Goal: Information Seeking & Learning: Learn about a topic

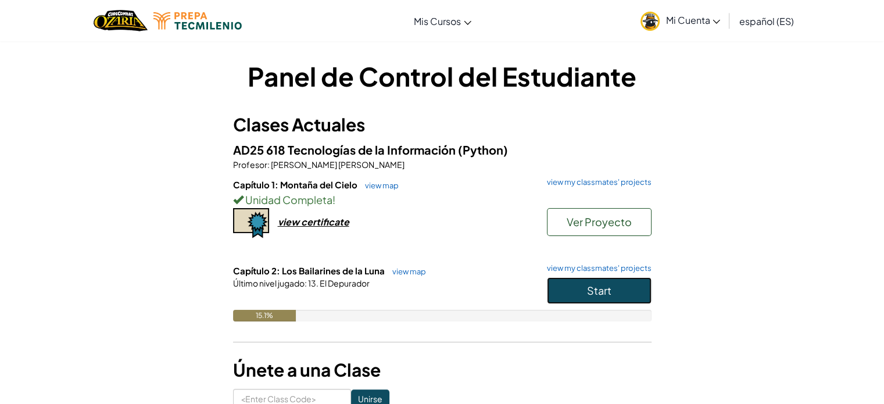
click at [603, 297] on button "Start" at bounding box center [599, 290] width 105 height 27
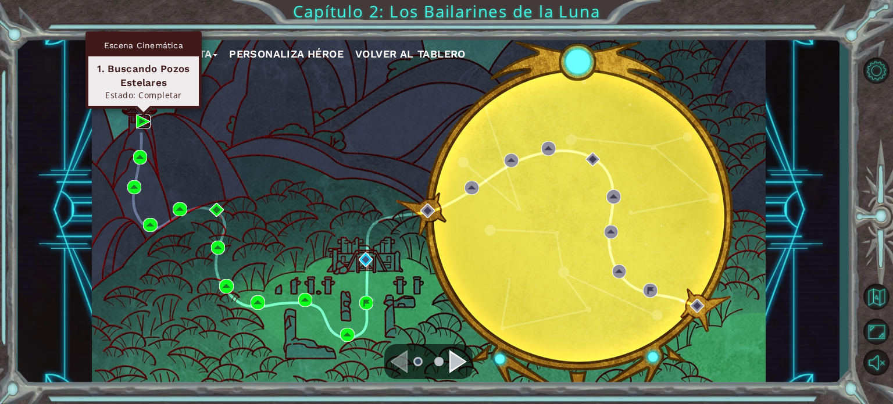
click at [144, 125] on img at bounding box center [143, 122] width 14 height 14
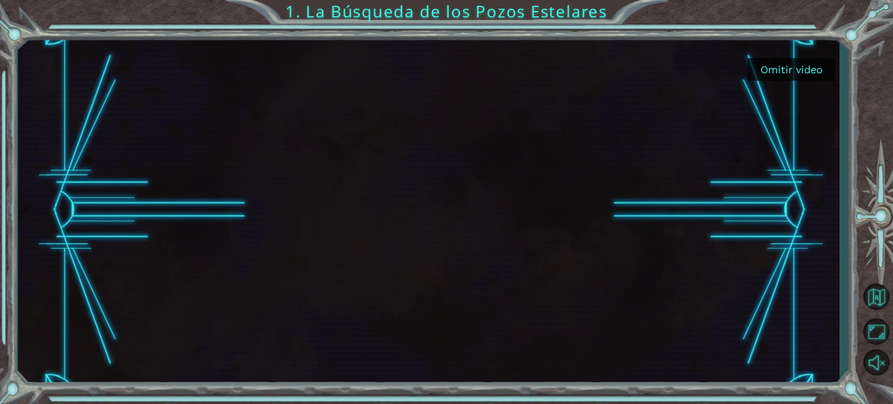
click at [774, 77] on button "Omitir video" at bounding box center [791, 69] width 87 height 23
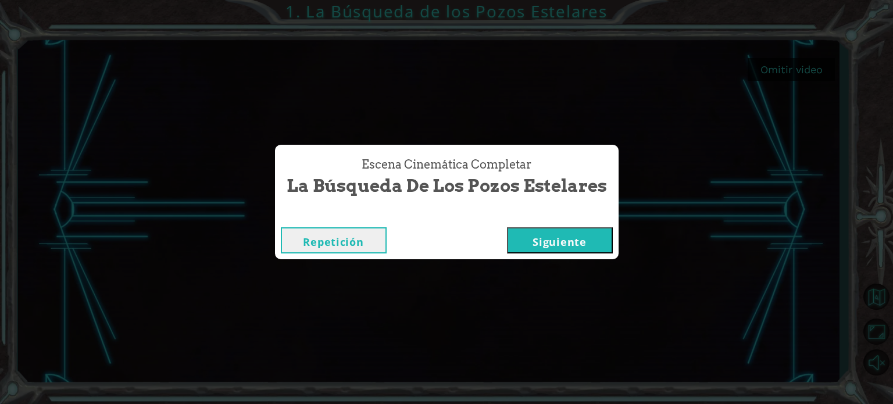
click at [549, 253] on div "Repetición [GEOGRAPHIC_DATA]" at bounding box center [447, 240] width 344 height 38
click at [551, 229] on button "Siguiente" at bounding box center [560, 240] width 106 height 26
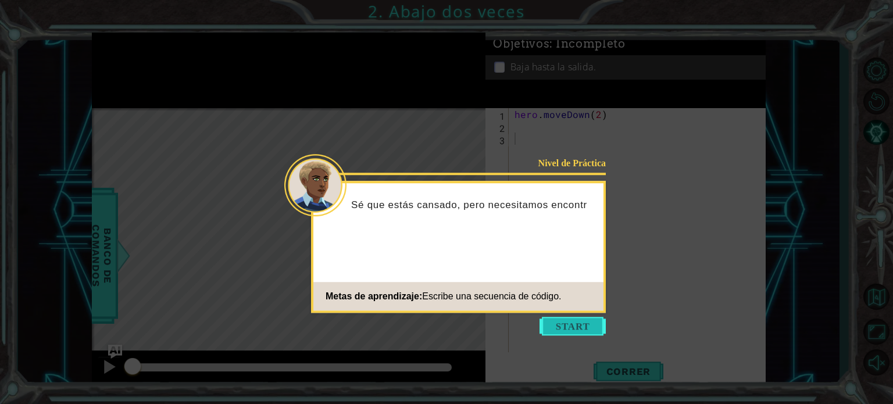
click at [567, 324] on button "Start" at bounding box center [572, 326] width 66 height 19
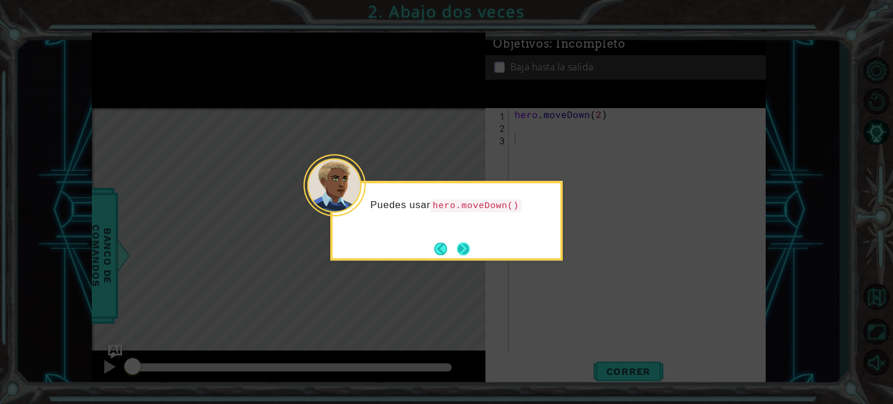
click at [470, 249] on button "Next" at bounding box center [463, 248] width 13 height 13
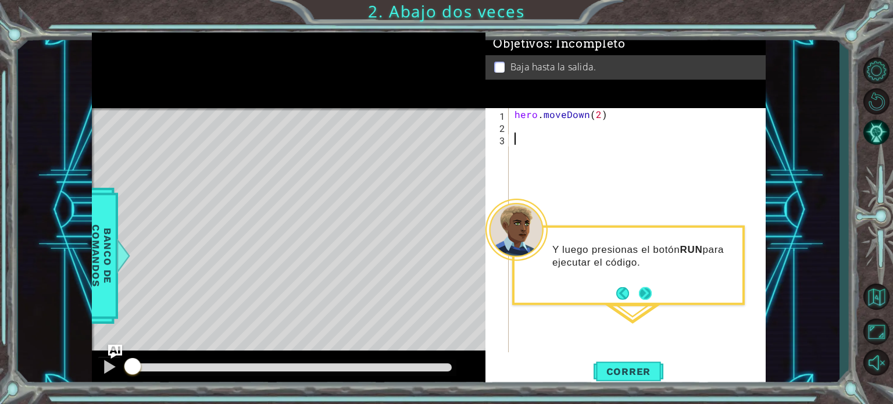
click at [650, 297] on button "Next" at bounding box center [645, 293] width 13 height 13
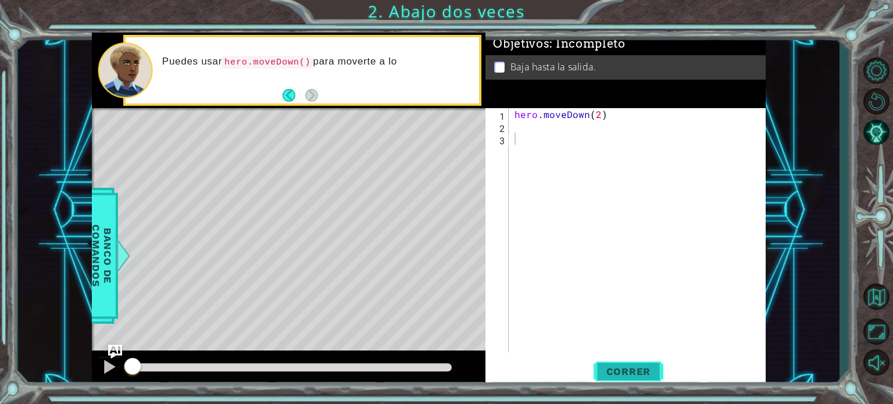
click at [630, 369] on span "Correr" at bounding box center [629, 372] width 68 height 12
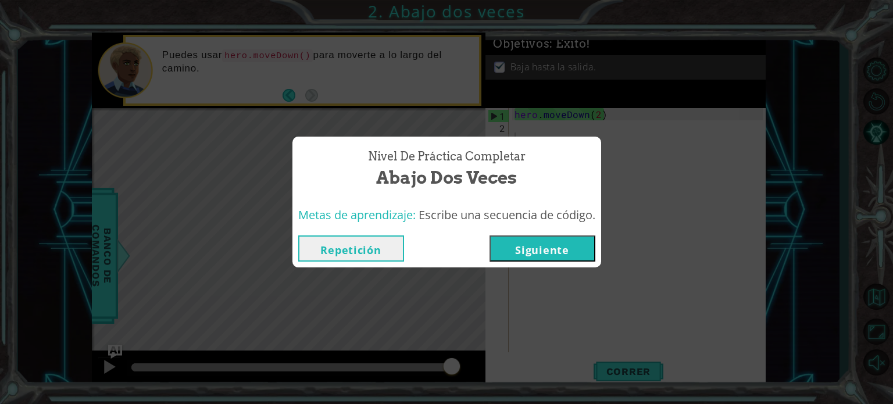
click at [534, 255] on button "Siguiente" at bounding box center [542, 248] width 106 height 26
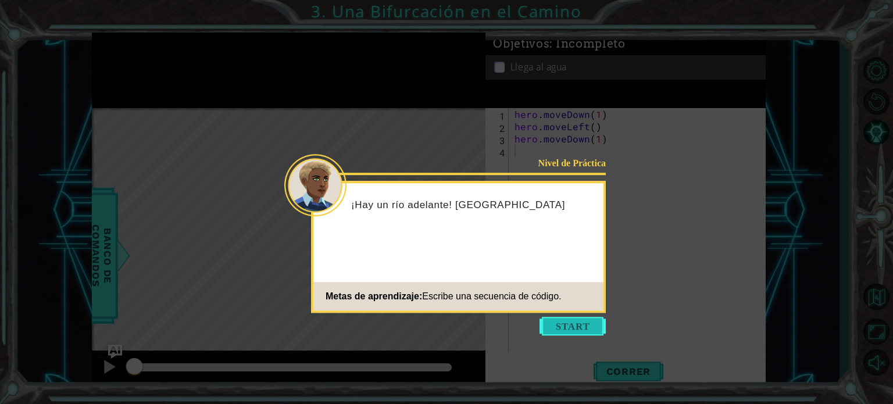
click at [559, 321] on button "Start" at bounding box center [572, 326] width 66 height 19
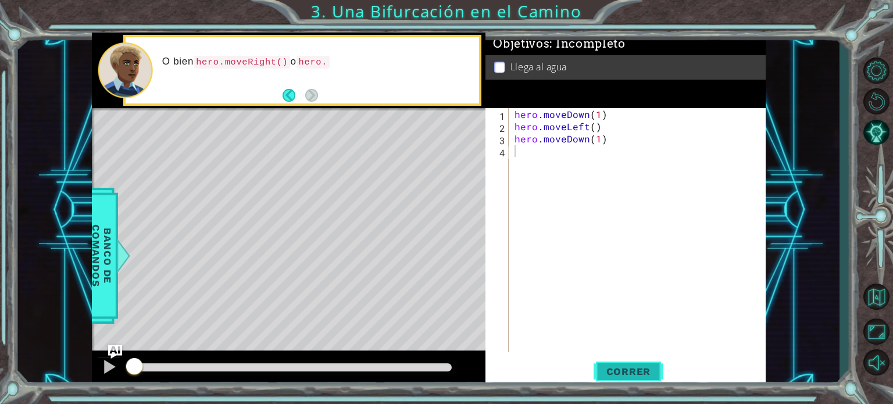
click at [619, 382] on button "Correr" at bounding box center [629, 371] width 70 height 28
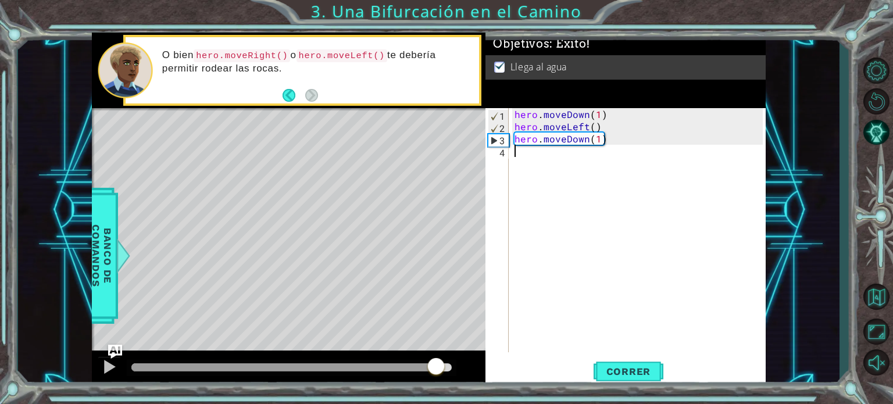
drag, startPoint x: 425, startPoint y: 366, endPoint x: 497, endPoint y: 363, distance: 72.1
click at [497, 363] on div "1 ההההההההההההההההההההההההההההההההההההההההההההההההההההההההההההההההההההההההההההה…" at bounding box center [429, 211] width 674 height 356
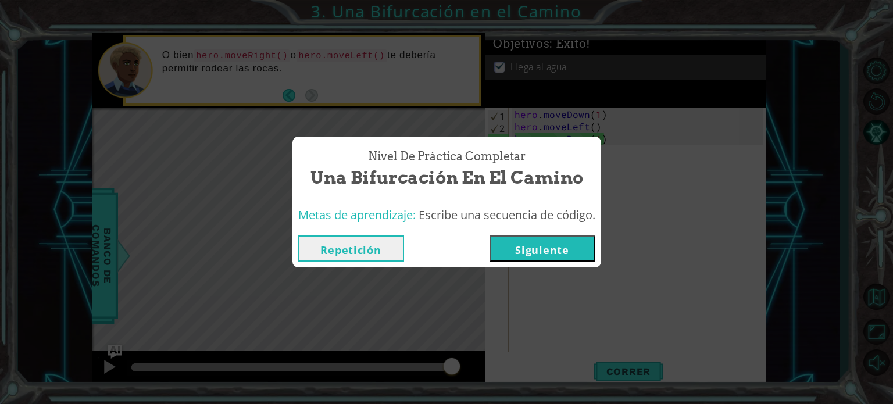
click at [525, 241] on button "Siguiente" at bounding box center [542, 248] width 106 height 26
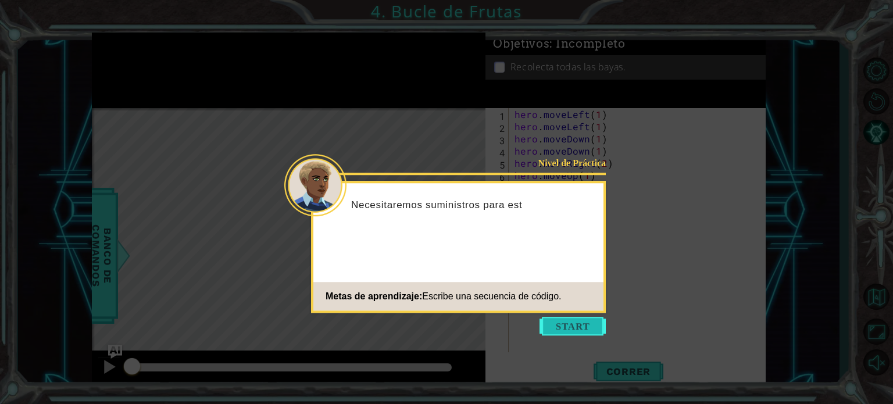
click at [567, 321] on button "Start" at bounding box center [572, 326] width 66 height 19
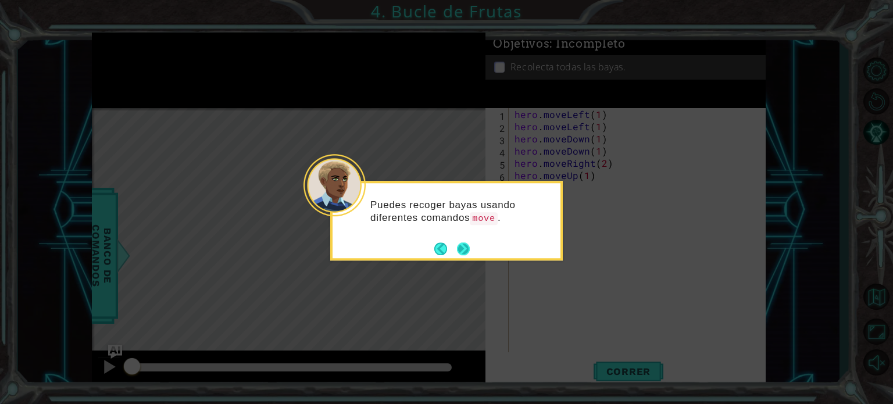
click at [459, 244] on button "Next" at bounding box center [463, 248] width 13 height 13
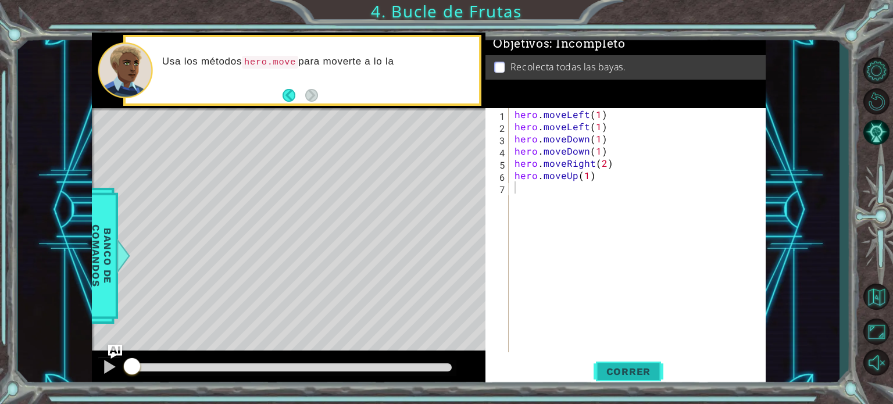
click at [641, 374] on span "Correr" at bounding box center [629, 372] width 68 height 12
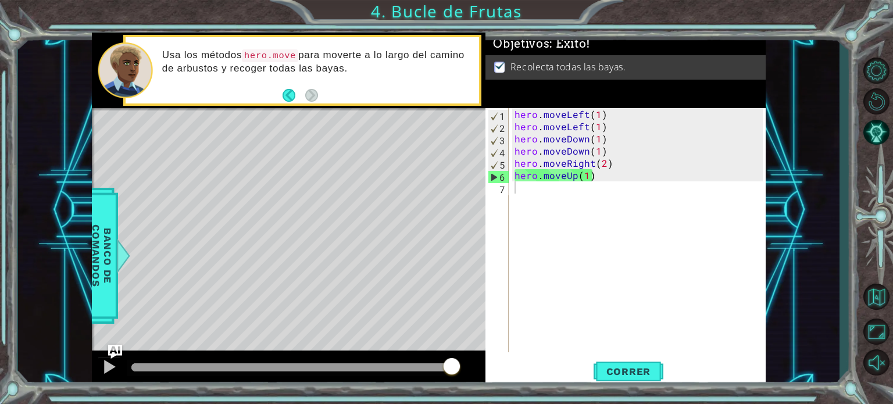
drag, startPoint x: 342, startPoint y: 369, endPoint x: 536, endPoint y: 373, distance: 193.6
click at [536, 373] on div "1 ההההההההההההההההההההההההההההההההההההההההההההההההההההההההההההההההההההההההההההה…" at bounding box center [429, 211] width 674 height 356
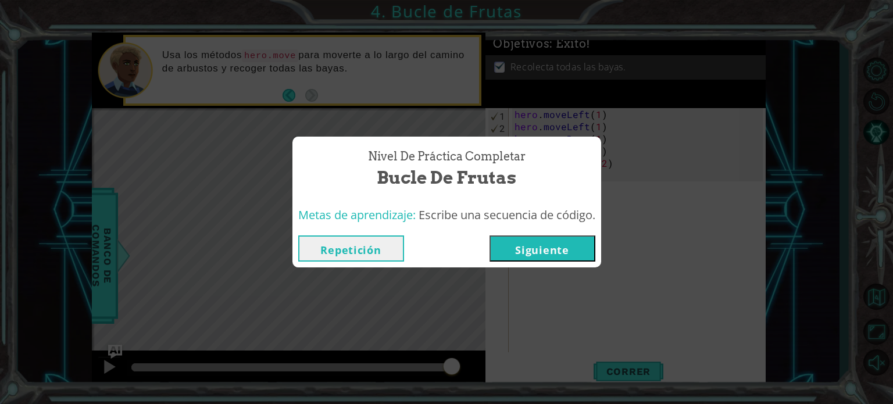
click at [521, 252] on button "Siguiente" at bounding box center [542, 248] width 106 height 26
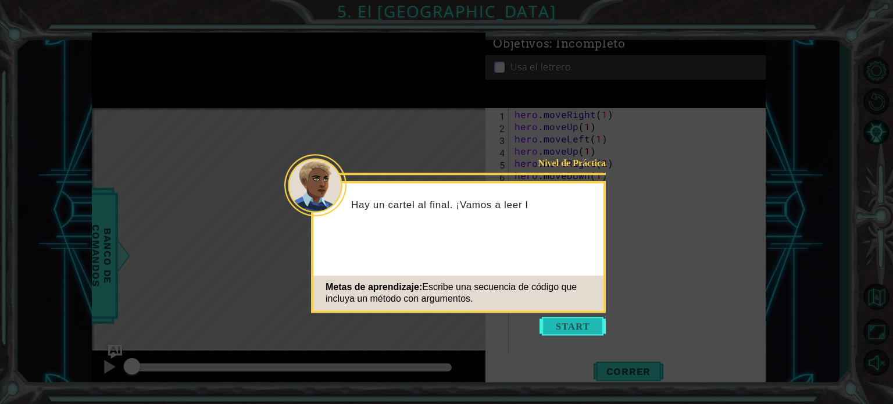
click at [569, 332] on button "Start" at bounding box center [572, 326] width 66 height 19
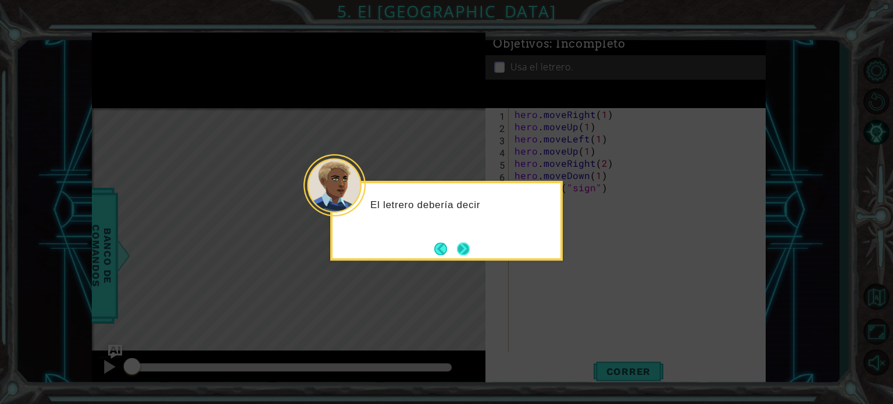
click at [467, 244] on button "Next" at bounding box center [463, 248] width 13 height 13
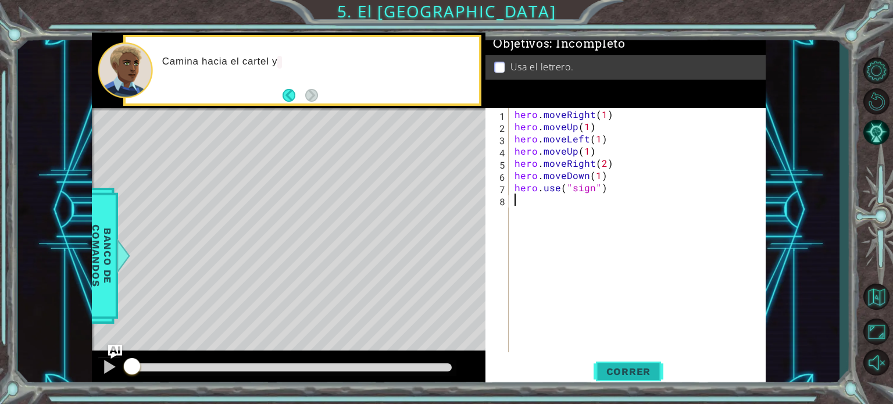
click at [603, 376] on span "Correr" at bounding box center [629, 372] width 68 height 12
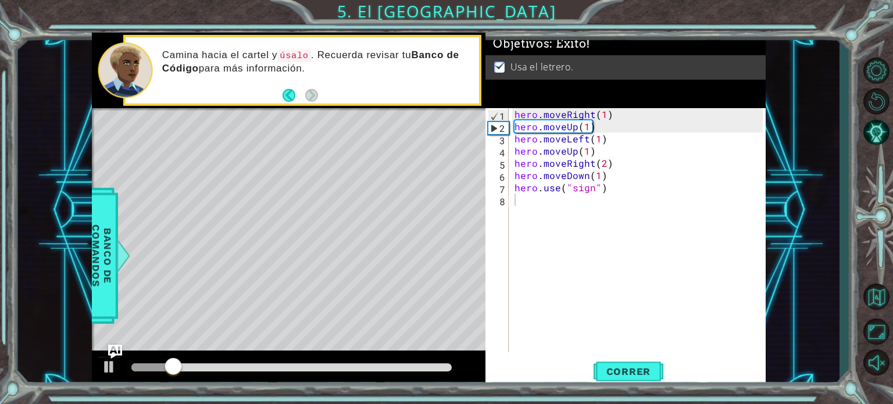
drag, startPoint x: 342, startPoint y: 377, endPoint x: 381, endPoint y: 371, distance: 40.0
click at [381, 371] on div at bounding box center [289, 369] width 394 height 37
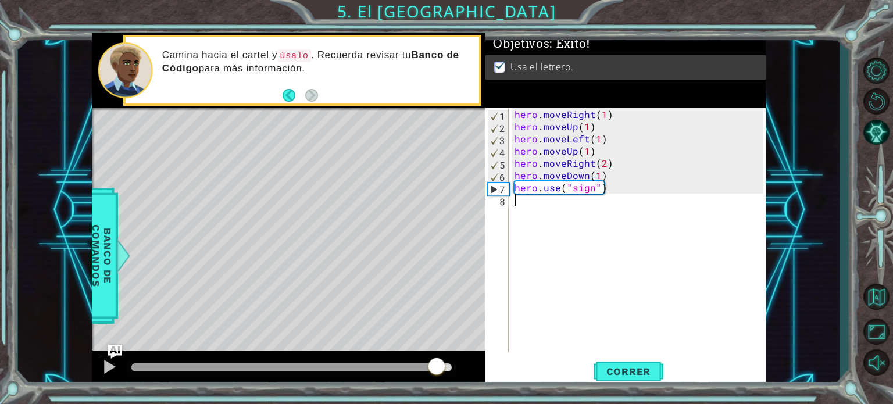
drag, startPoint x: 381, startPoint y: 371, endPoint x: 437, endPoint y: 367, distance: 55.4
click at [437, 367] on div at bounding box center [291, 367] width 321 height 8
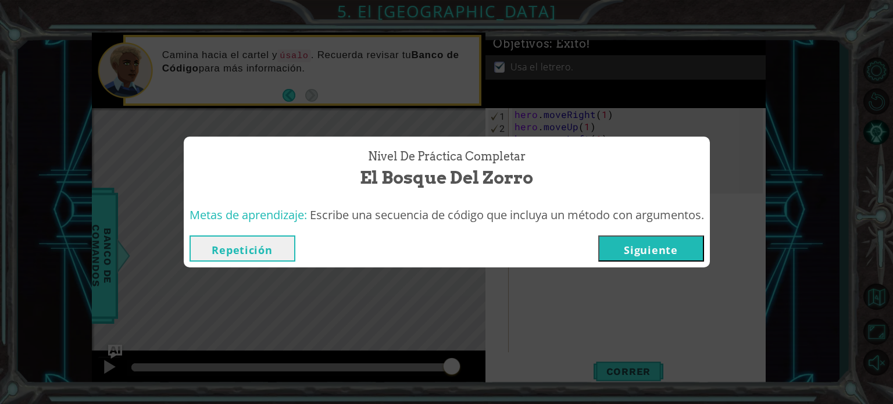
click at [660, 246] on button "Siguiente" at bounding box center [651, 248] width 106 height 26
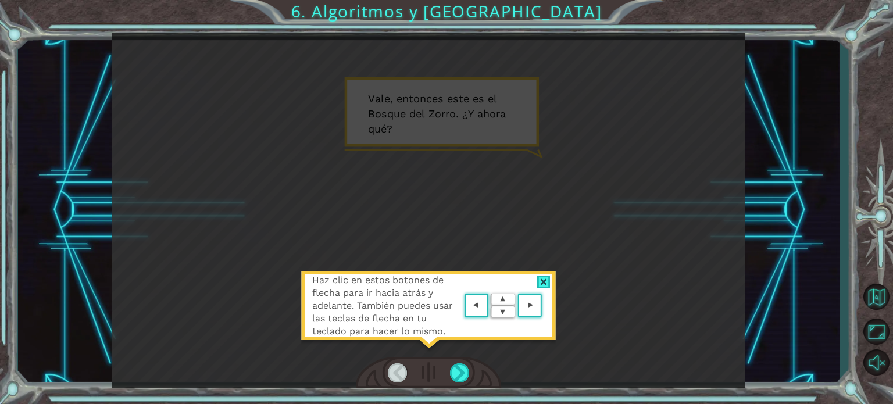
click at [547, 276] on div "Haz clic en estos botones de flecha para ir hacia atrás y adelante. También pue…" at bounding box center [429, 311] width 256 height 81
click at [544, 282] on div at bounding box center [543, 282] width 13 height 12
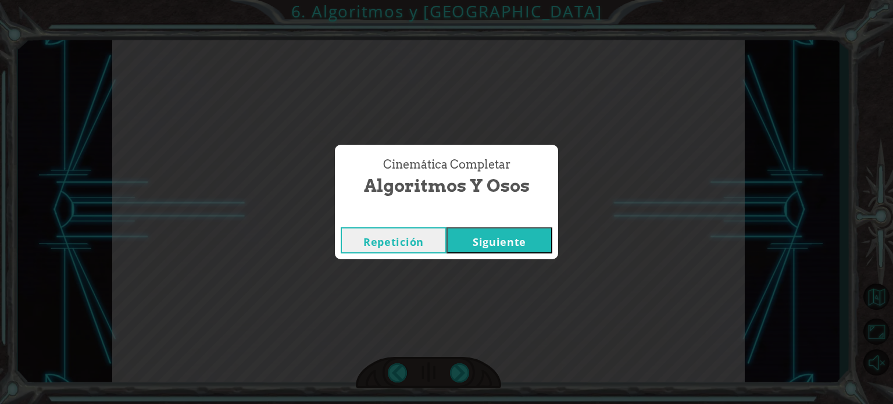
click at [493, 243] on button "Siguiente" at bounding box center [499, 240] width 106 height 26
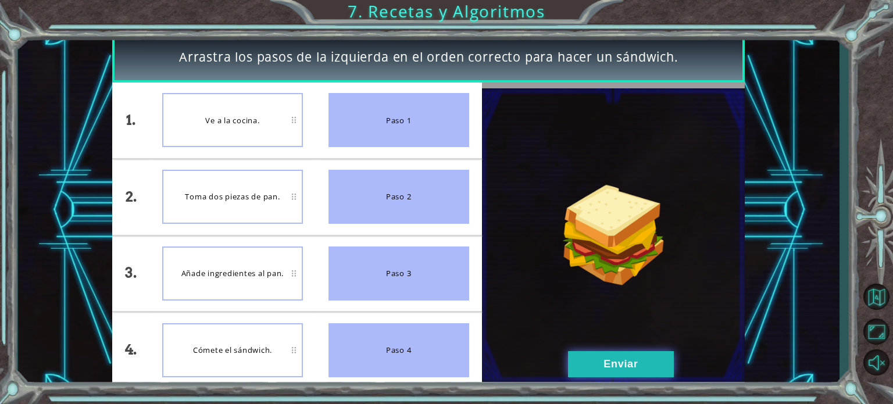
click at [624, 377] on button "Enviar" at bounding box center [621, 364] width 106 height 26
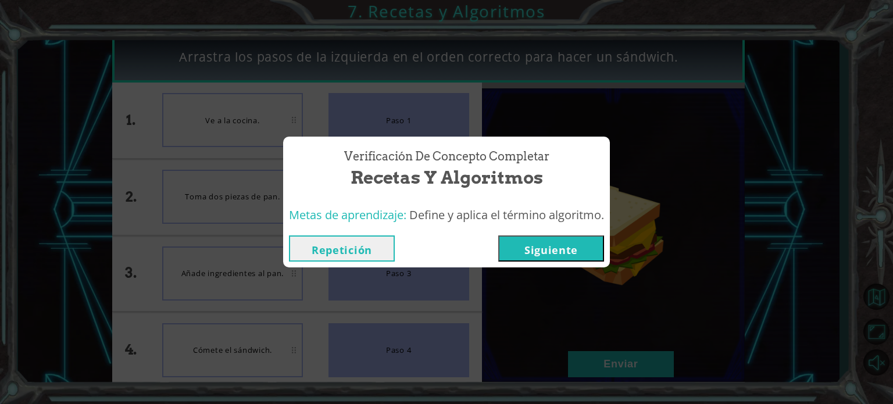
click at [527, 256] on button "Siguiente" at bounding box center [551, 248] width 106 height 26
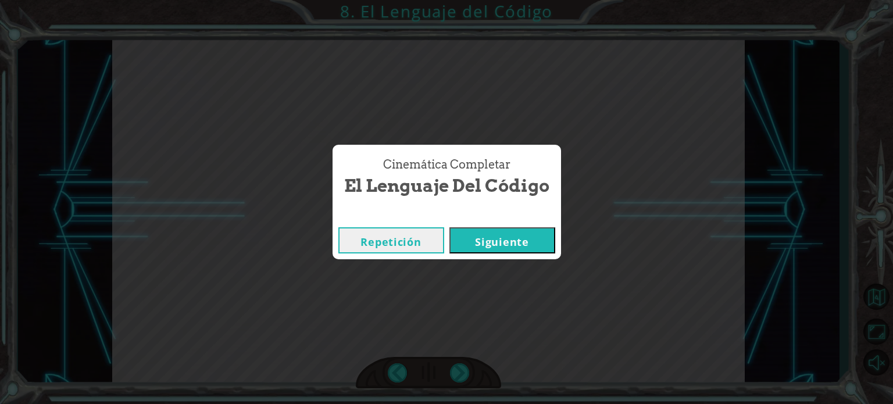
click at [376, 234] on button "Repetición" at bounding box center [391, 240] width 106 height 26
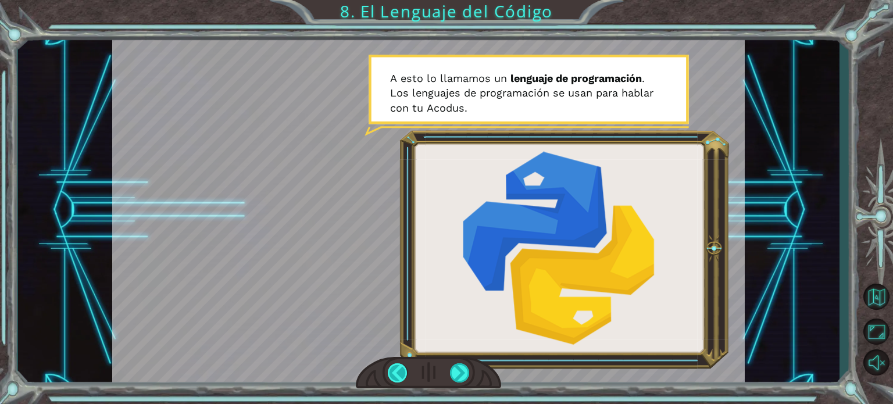
click at [399, 377] on div at bounding box center [398, 372] width 20 height 19
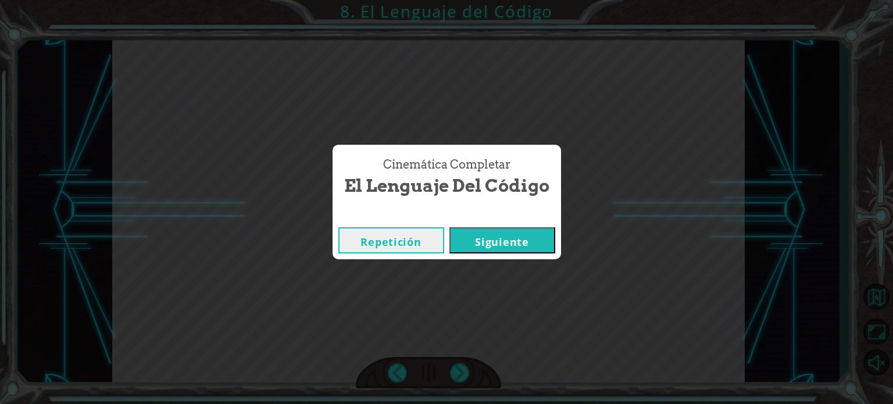
click at [492, 242] on button "Siguiente" at bounding box center [502, 240] width 106 height 26
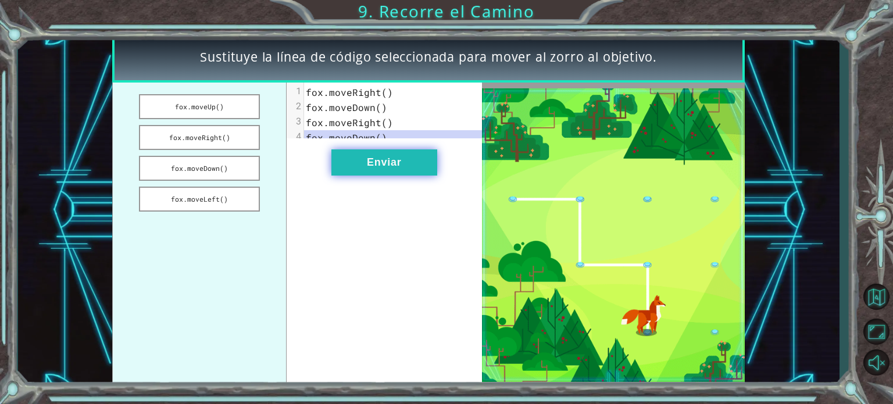
click at [398, 172] on button "Enviar" at bounding box center [384, 162] width 106 height 26
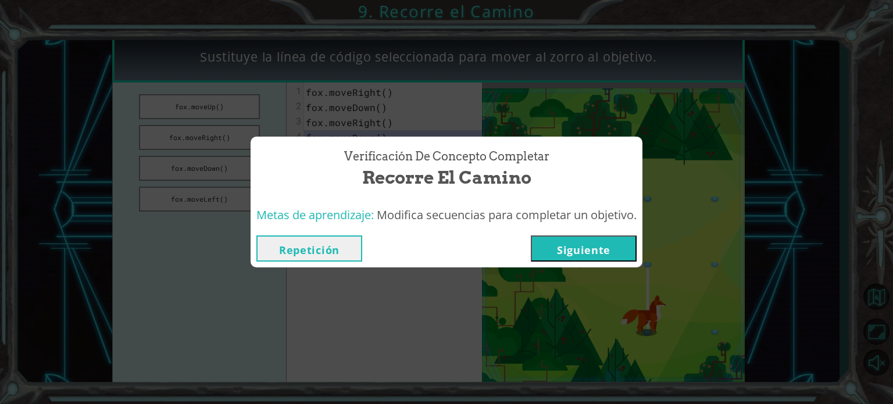
click at [588, 253] on button "Siguiente" at bounding box center [584, 248] width 106 height 26
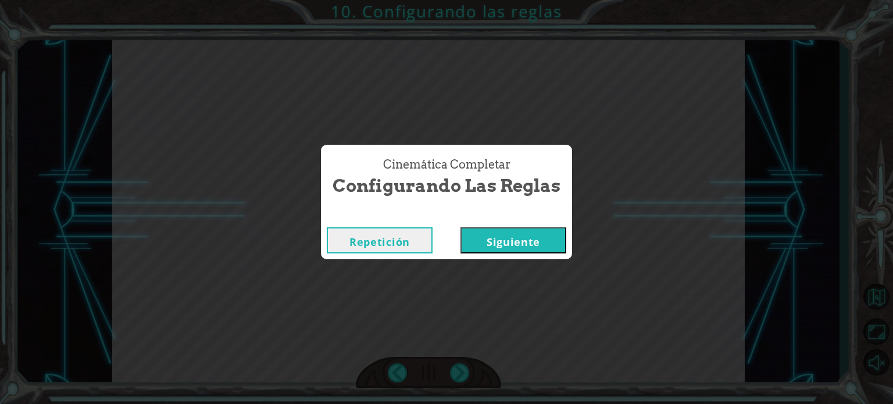
click at [510, 251] on button "Siguiente" at bounding box center [513, 240] width 106 height 26
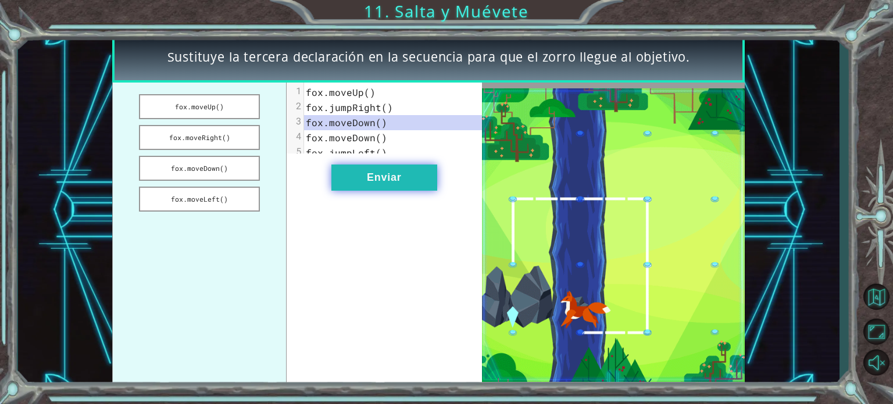
click at [389, 191] on button "Enviar" at bounding box center [384, 178] width 106 height 26
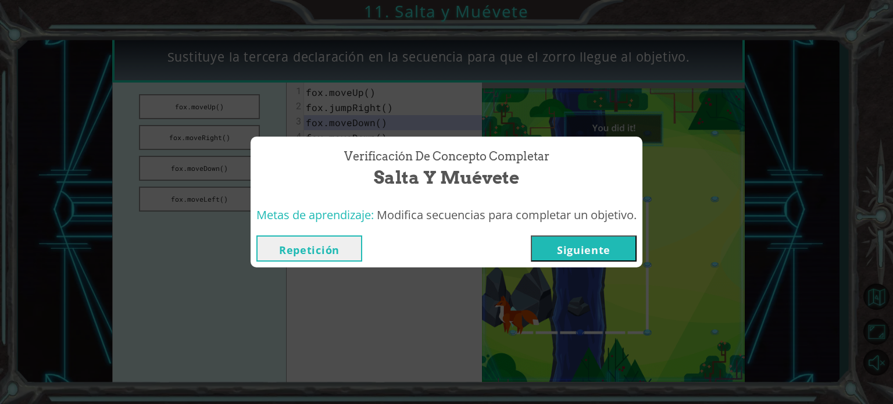
click at [614, 254] on button "Siguiente" at bounding box center [584, 248] width 106 height 26
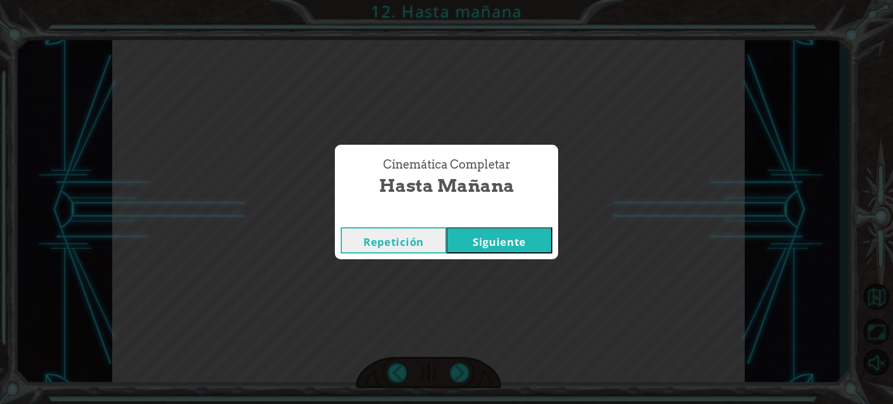
click button "Siguiente" at bounding box center [499, 240] width 106 height 26
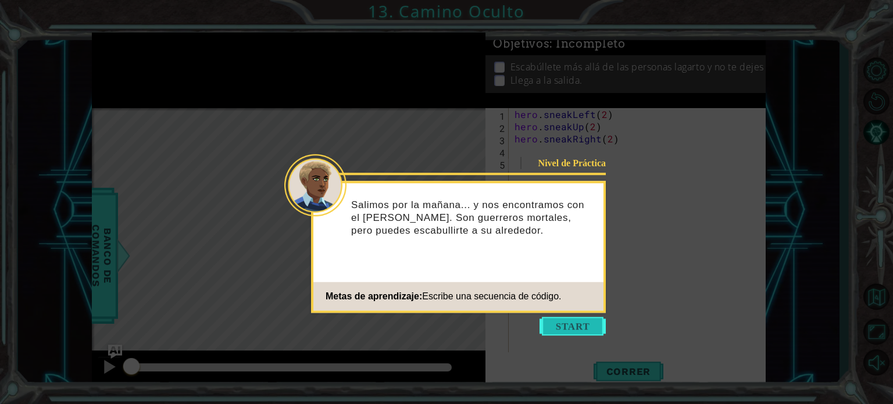
click at [585, 319] on button "Start" at bounding box center [572, 326] width 66 height 19
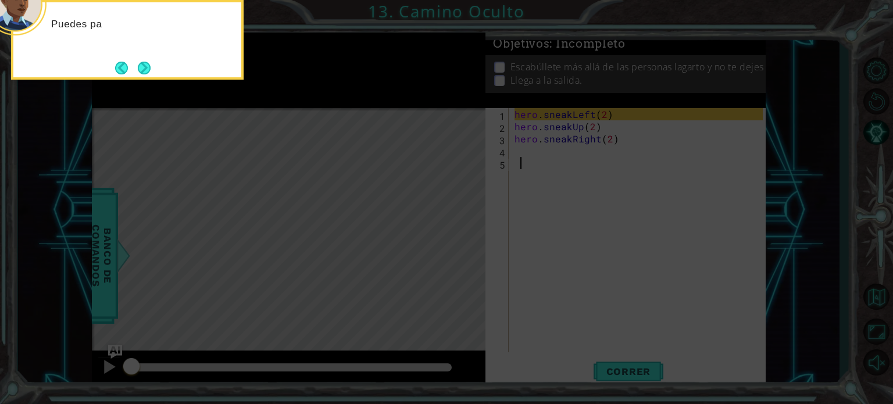
click at [585, 319] on icon at bounding box center [446, 60] width 893 height 687
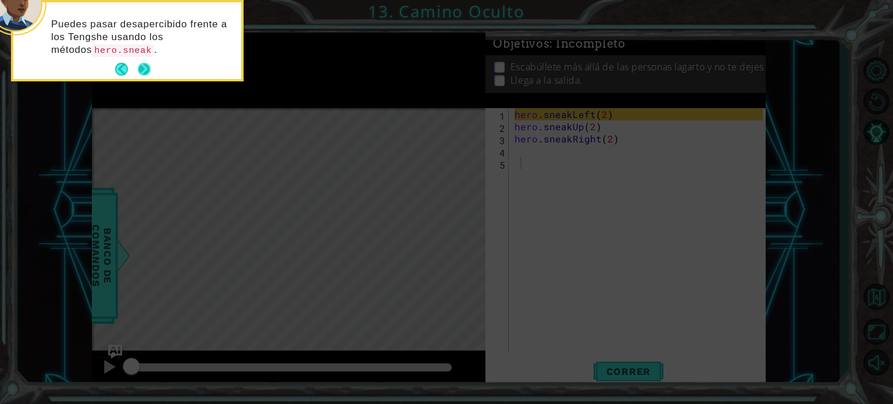
click at [139, 71] on body "1 ההההההההההההההההההההההההההההההההההההההההההההההההההההההההההההההההההההההההההההה…" at bounding box center [446, 202] width 893 height 404
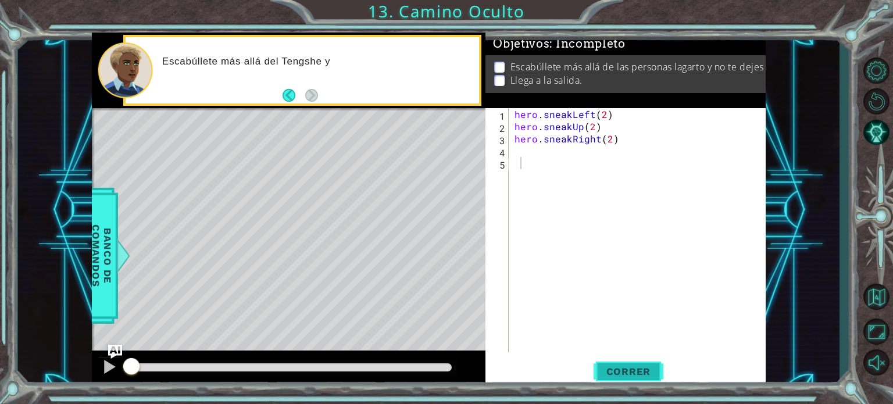
click at [631, 373] on span "Correr" at bounding box center [629, 372] width 68 height 12
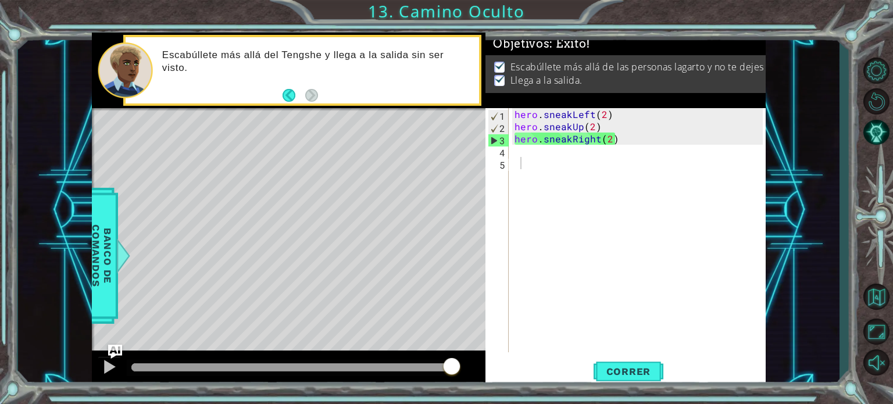
drag, startPoint x: 421, startPoint y: 364, endPoint x: 506, endPoint y: 369, distance: 85.0
click at [506, 369] on div "1 ההההההההההההההההההההההההההההההההההההההההההההההההההההההההההההההההההההההההההההה…" at bounding box center [429, 211] width 674 height 356
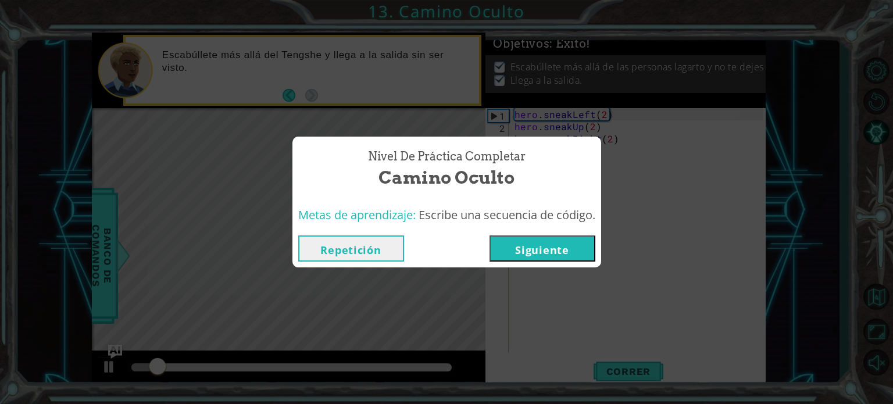
click at [540, 257] on button "Siguiente" at bounding box center [542, 248] width 106 height 26
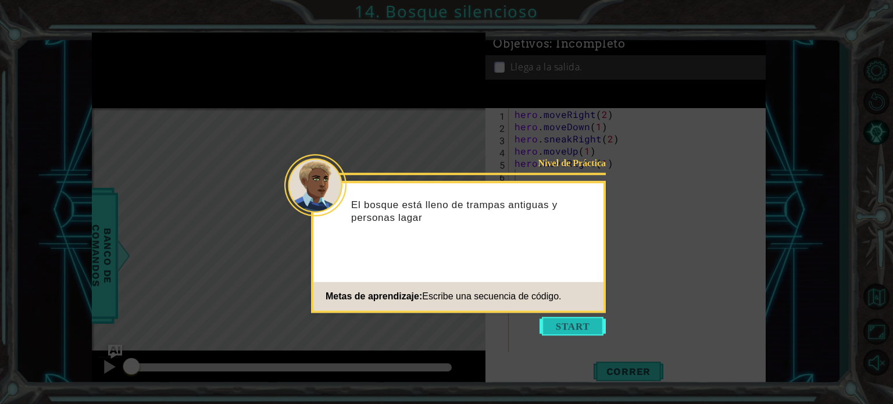
click at [553, 327] on button "Start" at bounding box center [572, 326] width 66 height 19
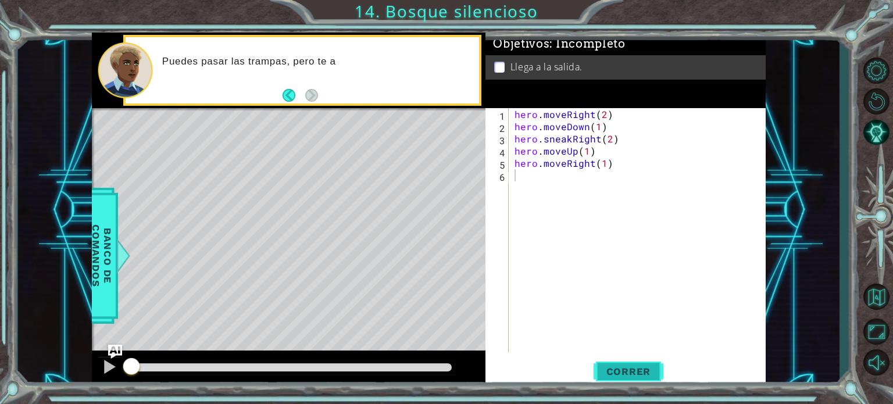
click at [616, 380] on button "Correr" at bounding box center [629, 371] width 70 height 28
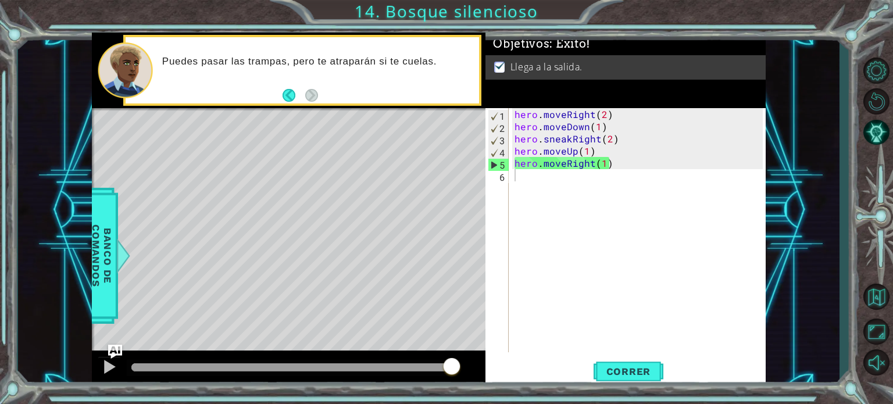
drag, startPoint x: 406, startPoint y: 371, endPoint x: 583, endPoint y: 381, distance: 177.6
click at [583, 381] on div "1 ההההההההההההההההההההההההההההההההההההההההההההההההההההההההההההההההההההההההההההה…" at bounding box center [429, 211] width 674 height 356
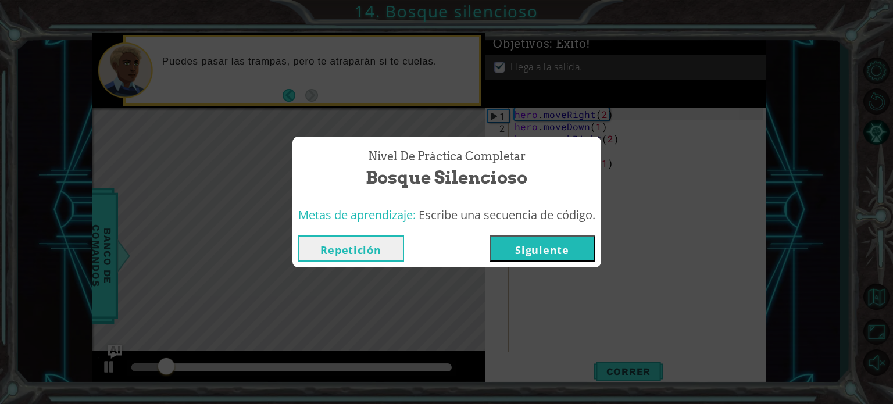
click at [537, 246] on button "Siguiente" at bounding box center [542, 248] width 106 height 26
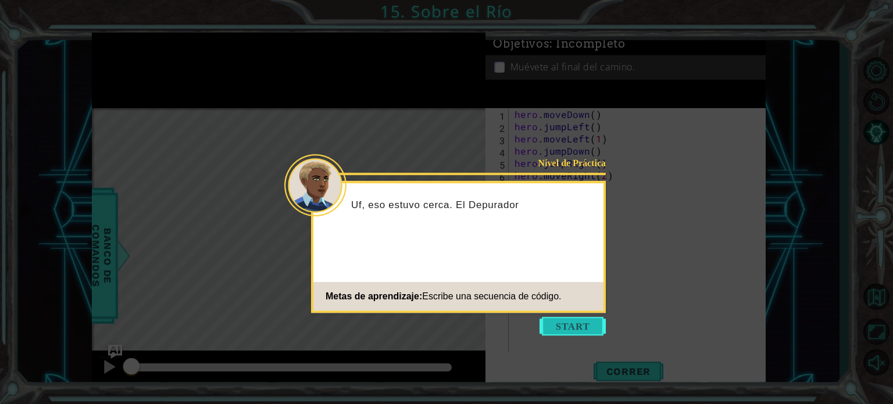
click at [585, 330] on button "Start" at bounding box center [572, 326] width 66 height 19
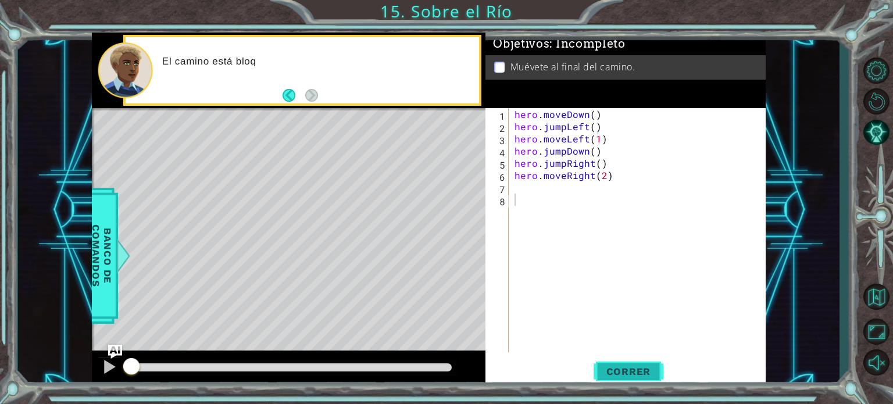
click at [622, 380] on button "Correr" at bounding box center [629, 371] width 70 height 28
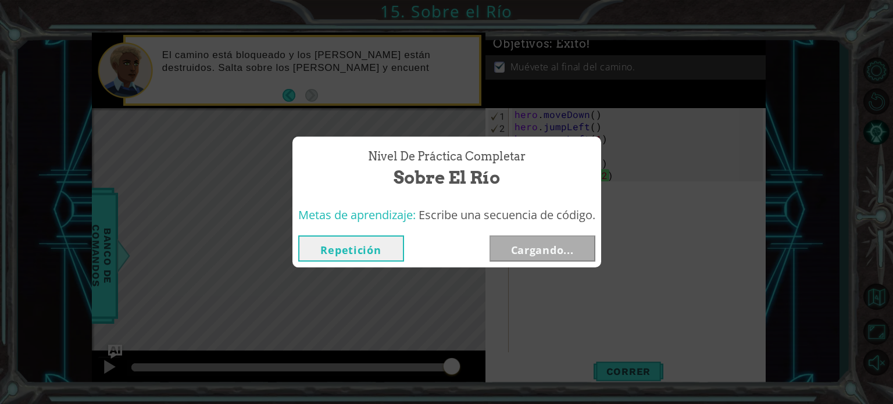
drag, startPoint x: 390, startPoint y: 363, endPoint x: 503, endPoint y: 385, distance: 115.5
click at [503, 385] on body "1 ההההההההההההההההההההההההההההההההההההההההההההההההההההההההההההההההההההההההההההה…" at bounding box center [446, 202] width 893 height 404
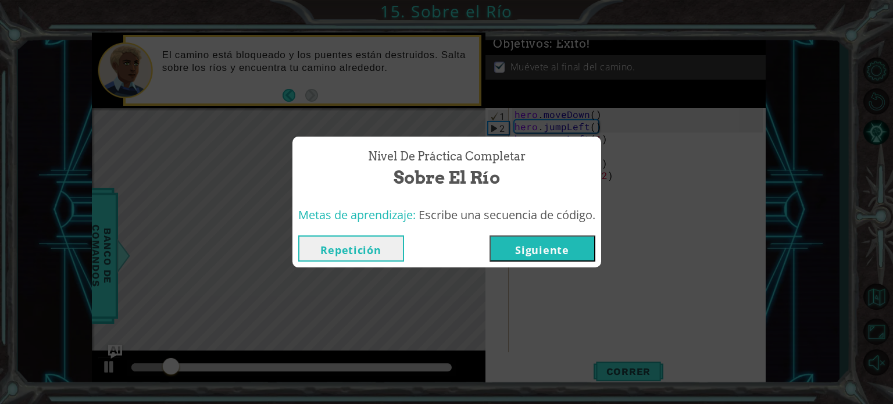
click at [522, 255] on button "Siguiente" at bounding box center [542, 248] width 106 height 26
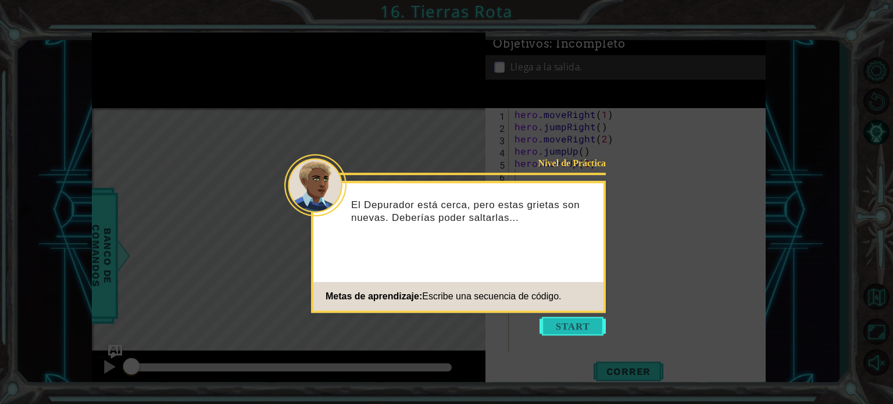
click at [556, 319] on button "Start" at bounding box center [572, 326] width 66 height 19
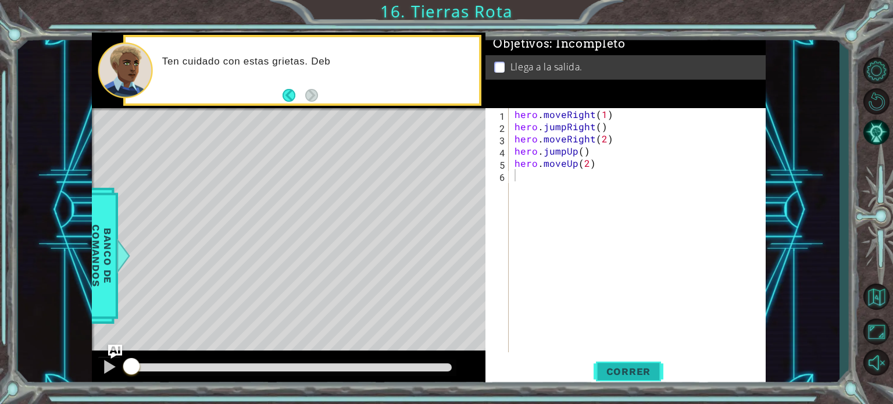
click at [613, 376] on span "Correr" at bounding box center [629, 372] width 68 height 12
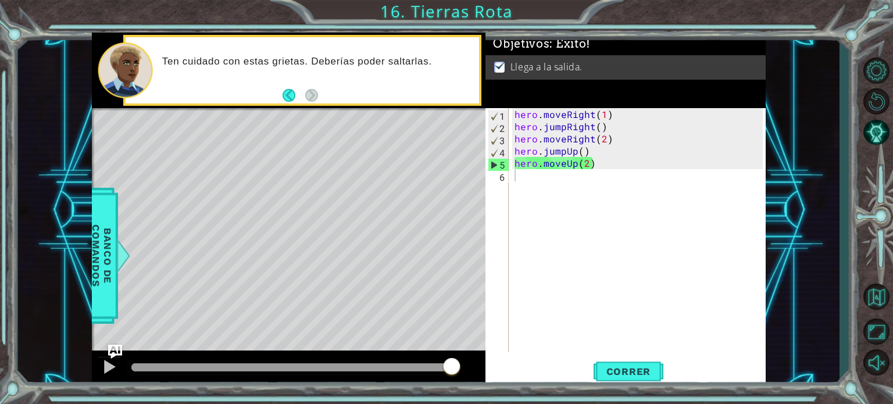
drag, startPoint x: 427, startPoint y: 370, endPoint x: 514, endPoint y: 356, distance: 87.7
click at [514, 356] on body "1 ההההההההההההההההההההההההההההההההההההההההההההההההההההההההההההההההההההההההההההה…" at bounding box center [446, 202] width 893 height 404
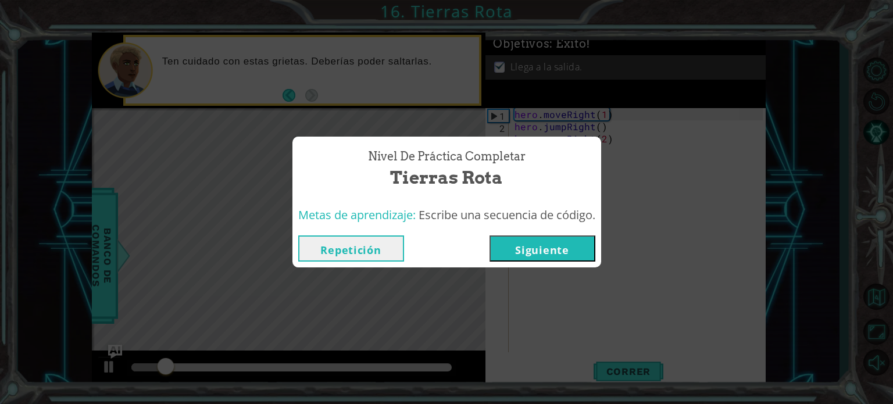
click at [543, 256] on button "Siguiente" at bounding box center [542, 248] width 106 height 26
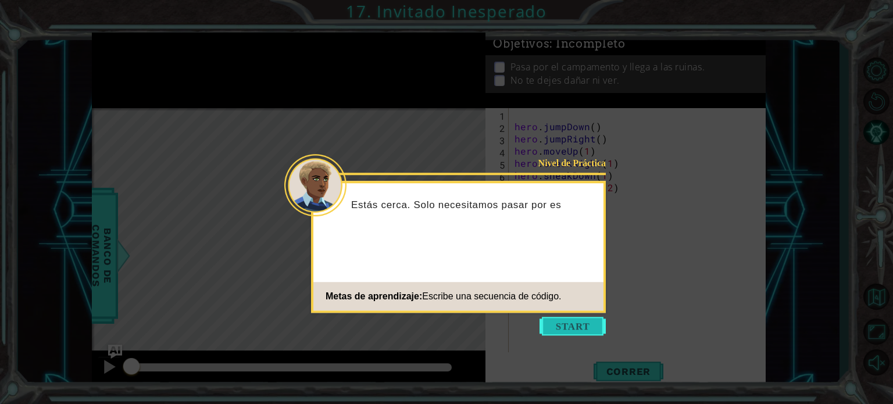
click at [579, 320] on button "Start" at bounding box center [572, 326] width 66 height 19
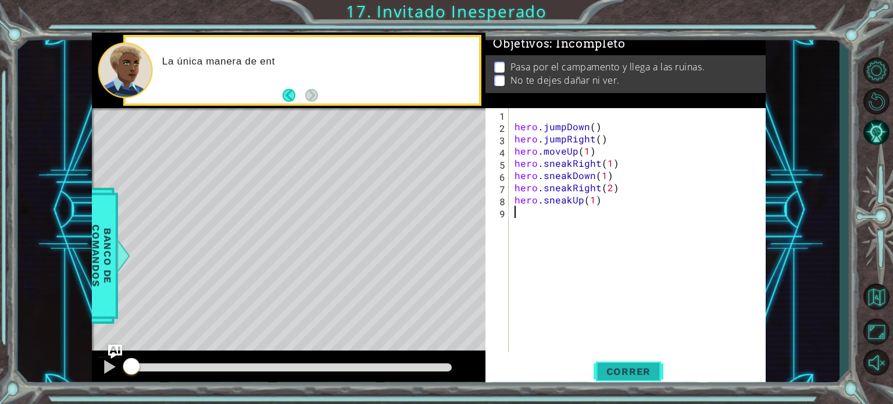
click at [623, 376] on span "Correr" at bounding box center [629, 372] width 68 height 12
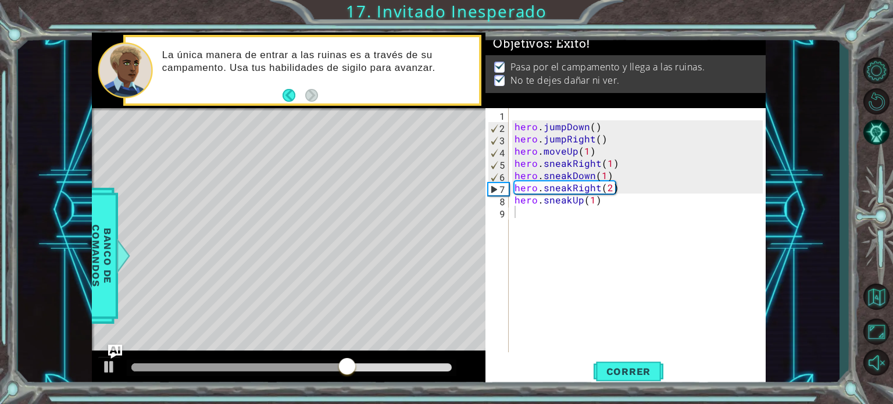
click at [362, 371] on div at bounding box center [292, 368] width 330 height 16
drag, startPoint x: 362, startPoint y: 371, endPoint x: 491, endPoint y: 348, distance: 131.6
click at [491, 348] on div "1 ההההההההההההההההההההההההההההההההההההההההההההההההההההההההההההההההההההההההההההה…" at bounding box center [429, 211] width 674 height 356
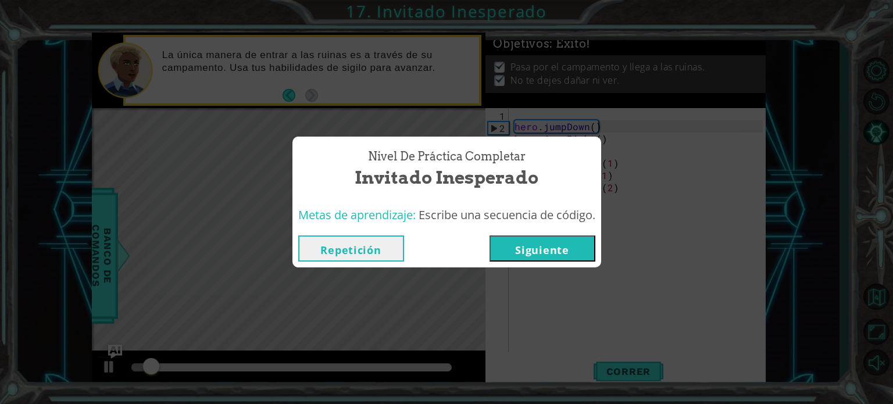
click at [544, 252] on button "Siguiente" at bounding box center [542, 248] width 106 height 26
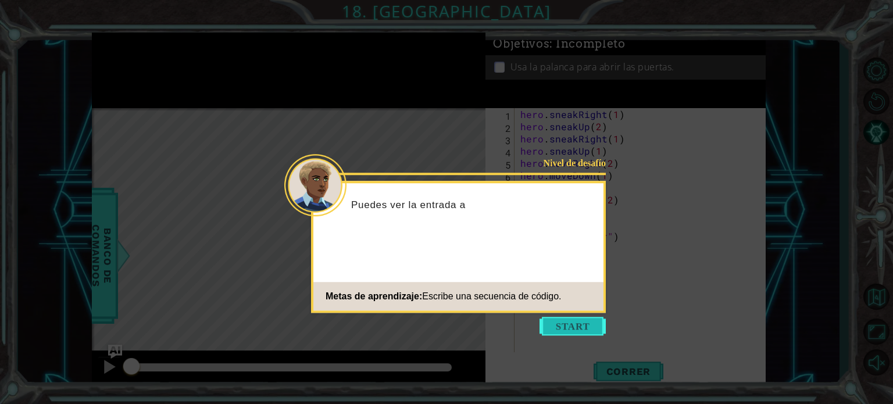
click at [566, 323] on button "Start" at bounding box center [572, 326] width 66 height 19
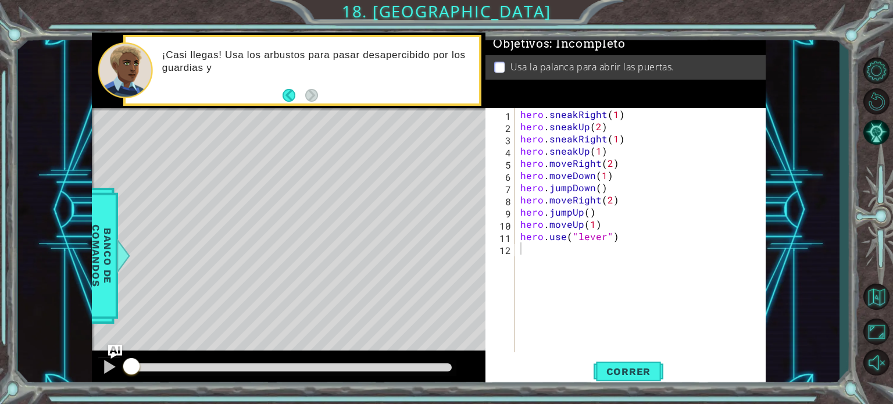
click at [607, 356] on div "1 2 3 4 5 6 7 8 9 10 11 12 hero . sneakRight ( 1 ) hero . sneakUp ( 2 ) hero . …" at bounding box center [625, 248] width 280 height 280
click at [606, 357] on button "Correr" at bounding box center [629, 371] width 70 height 28
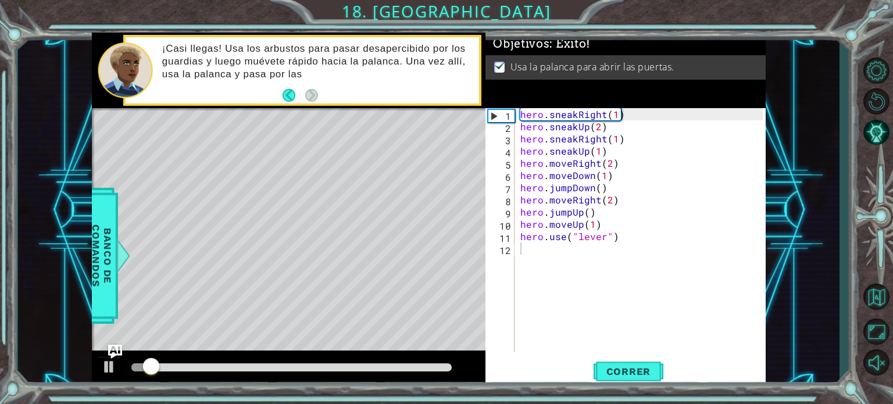
drag, startPoint x: 379, startPoint y: 362, endPoint x: 387, endPoint y: 365, distance: 8.9
click at [387, 365] on div at bounding box center [292, 368] width 330 height 16
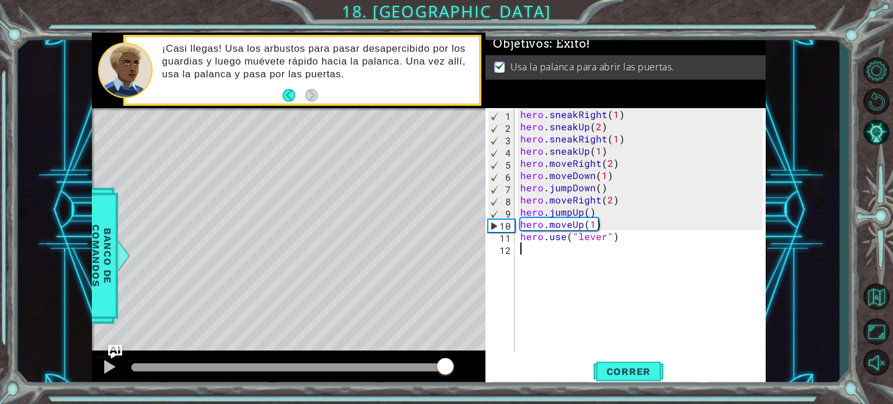
drag, startPoint x: 387, startPoint y: 365, endPoint x: 519, endPoint y: 345, distance: 132.9
click at [519, 345] on div "1 ההההההההההההההההההההההההההההההההההההההההההההההההההההההההההההההההההההההההההההה…" at bounding box center [429, 211] width 674 height 356
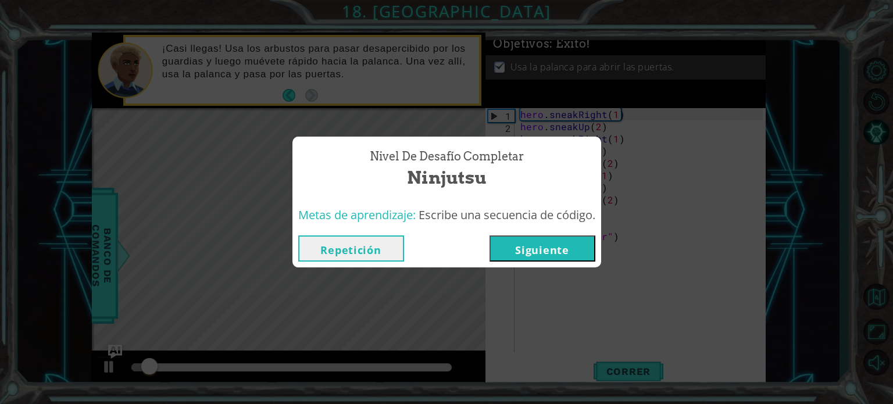
click at [535, 250] on button "Siguiente" at bounding box center [542, 248] width 106 height 26
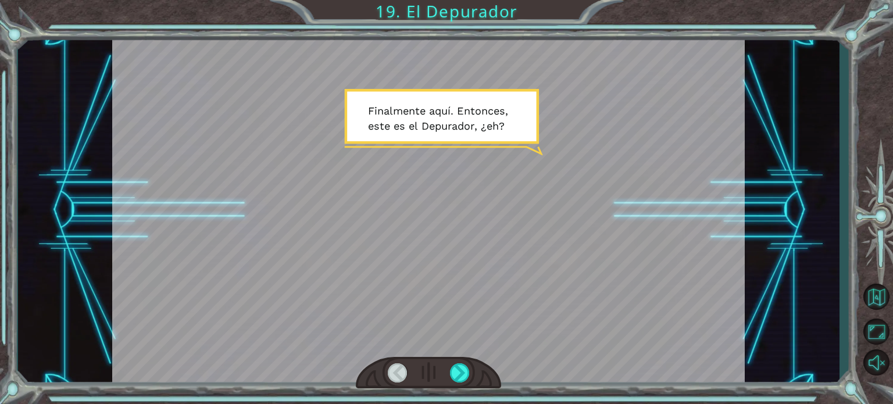
drag, startPoint x: 477, startPoint y: 153, endPoint x: 465, endPoint y: 144, distance: 15.3
click at [465, 144] on div at bounding box center [428, 211] width 632 height 356
